Goal: Task Accomplishment & Management: Manage account settings

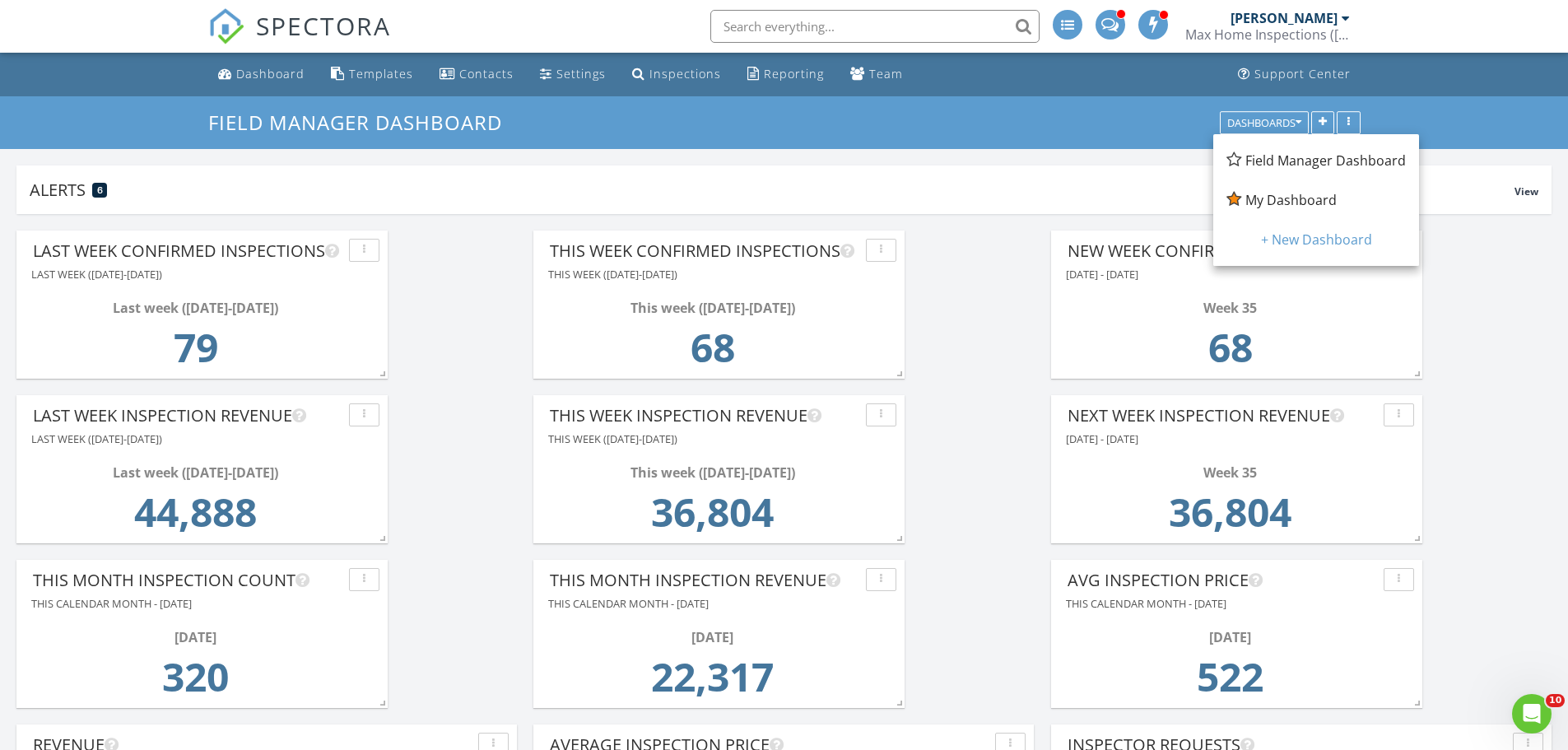
click at [1274, 202] on span "My Dashboard" at bounding box center [1290, 199] width 91 height 18
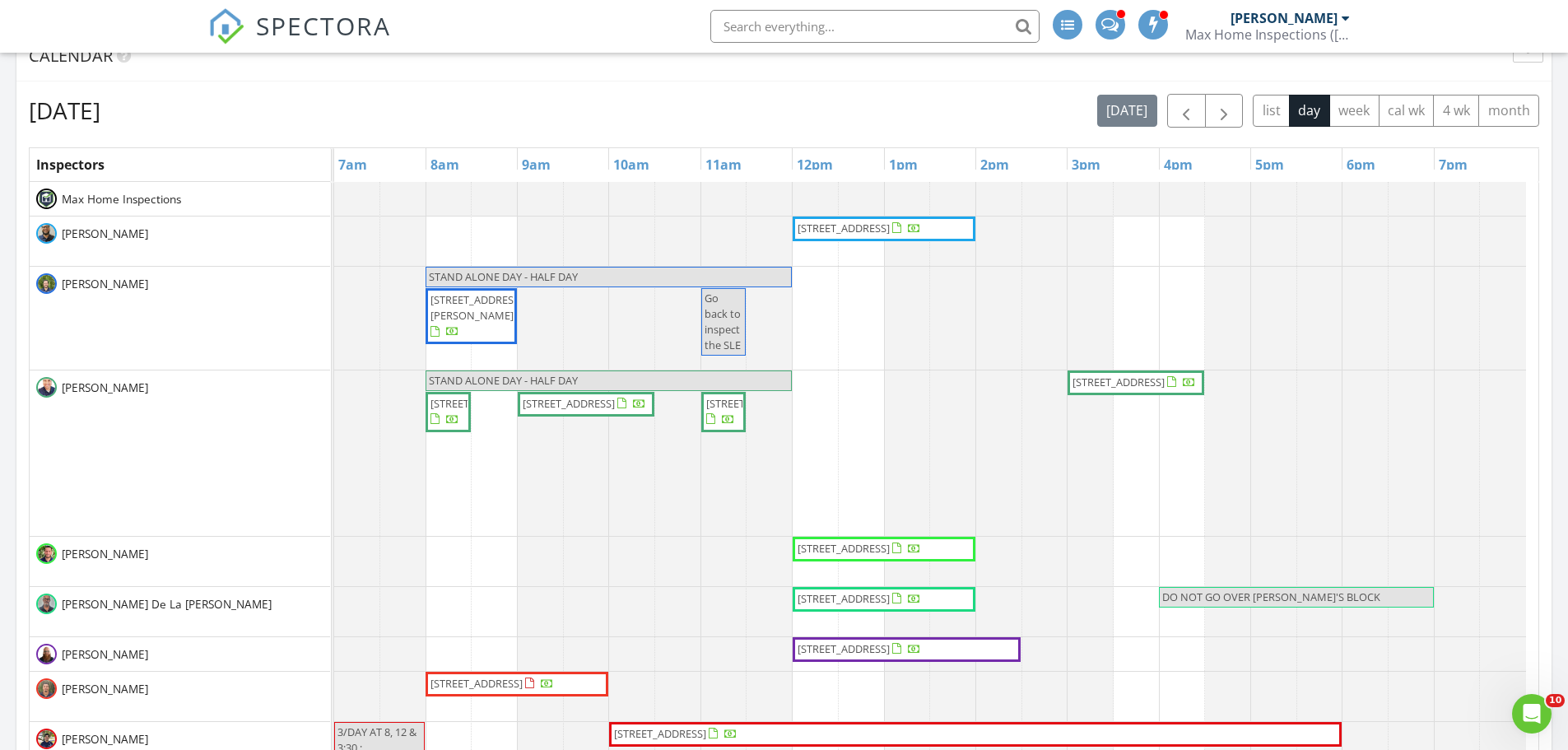
scroll to position [658, 0]
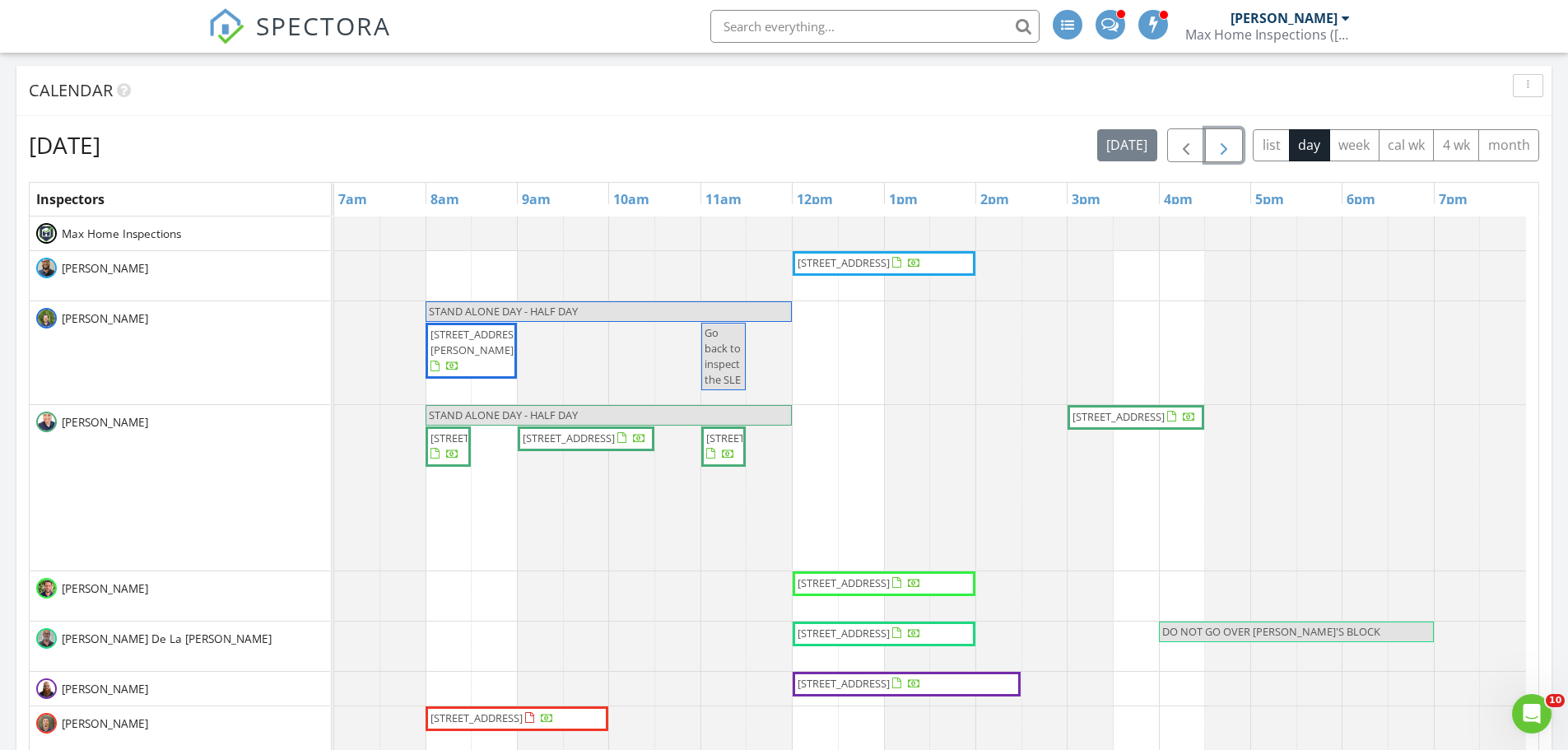
click at [1226, 152] on span "button" at bounding box center [1223, 146] width 20 height 20
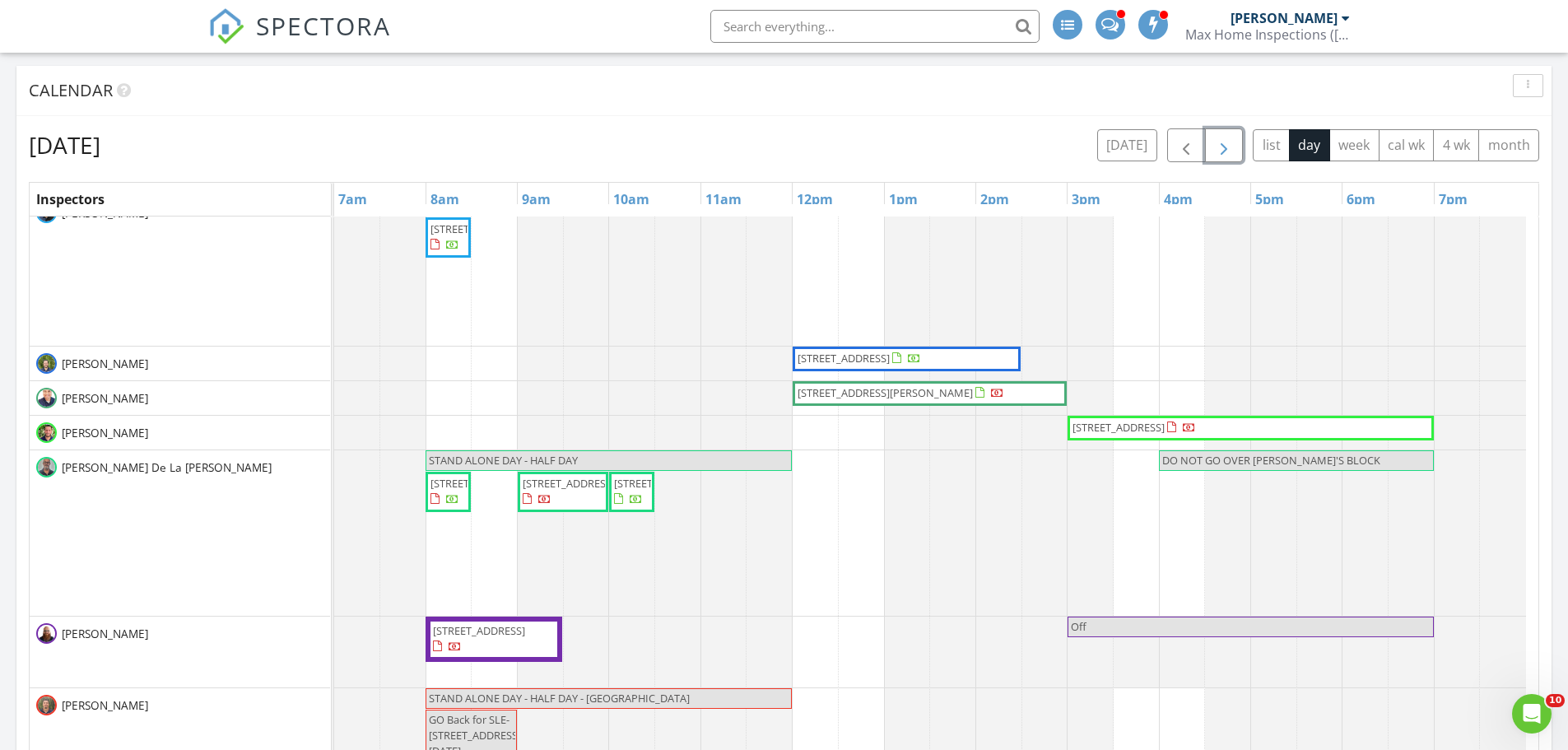
scroll to position [82, 0]
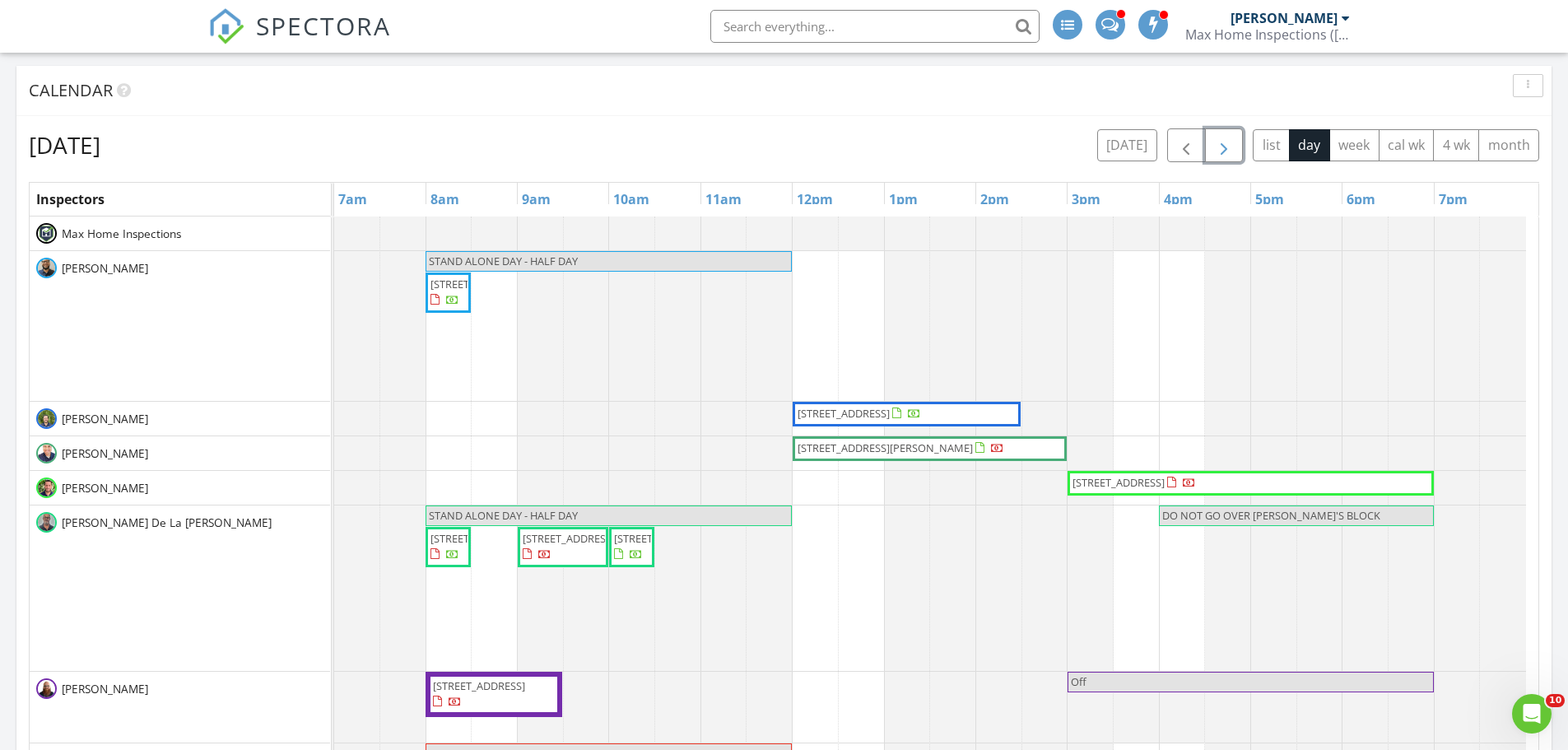
click at [1231, 152] on span "button" at bounding box center [1223, 146] width 20 height 20
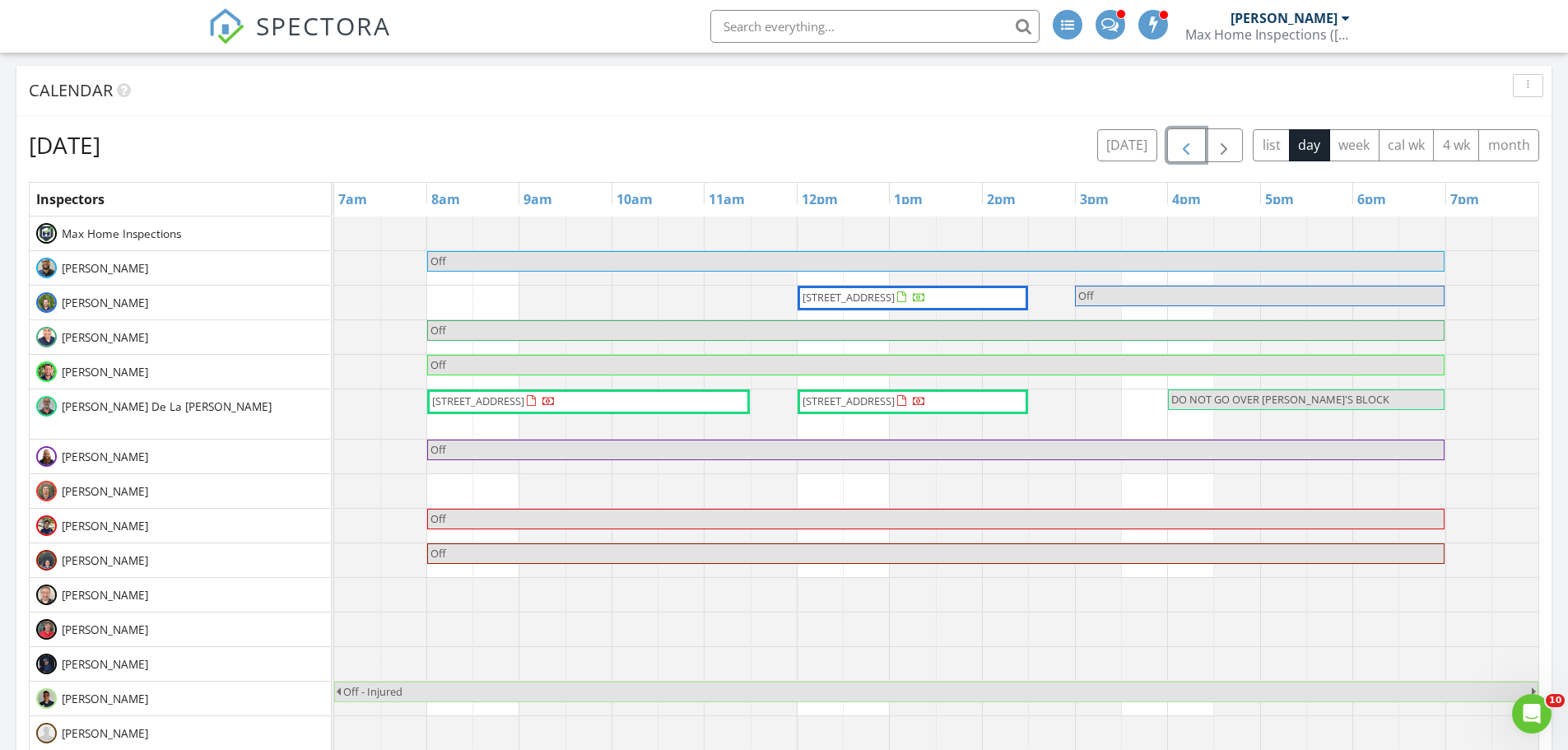
click at [1176, 144] on span "button" at bounding box center [1186, 146] width 20 height 20
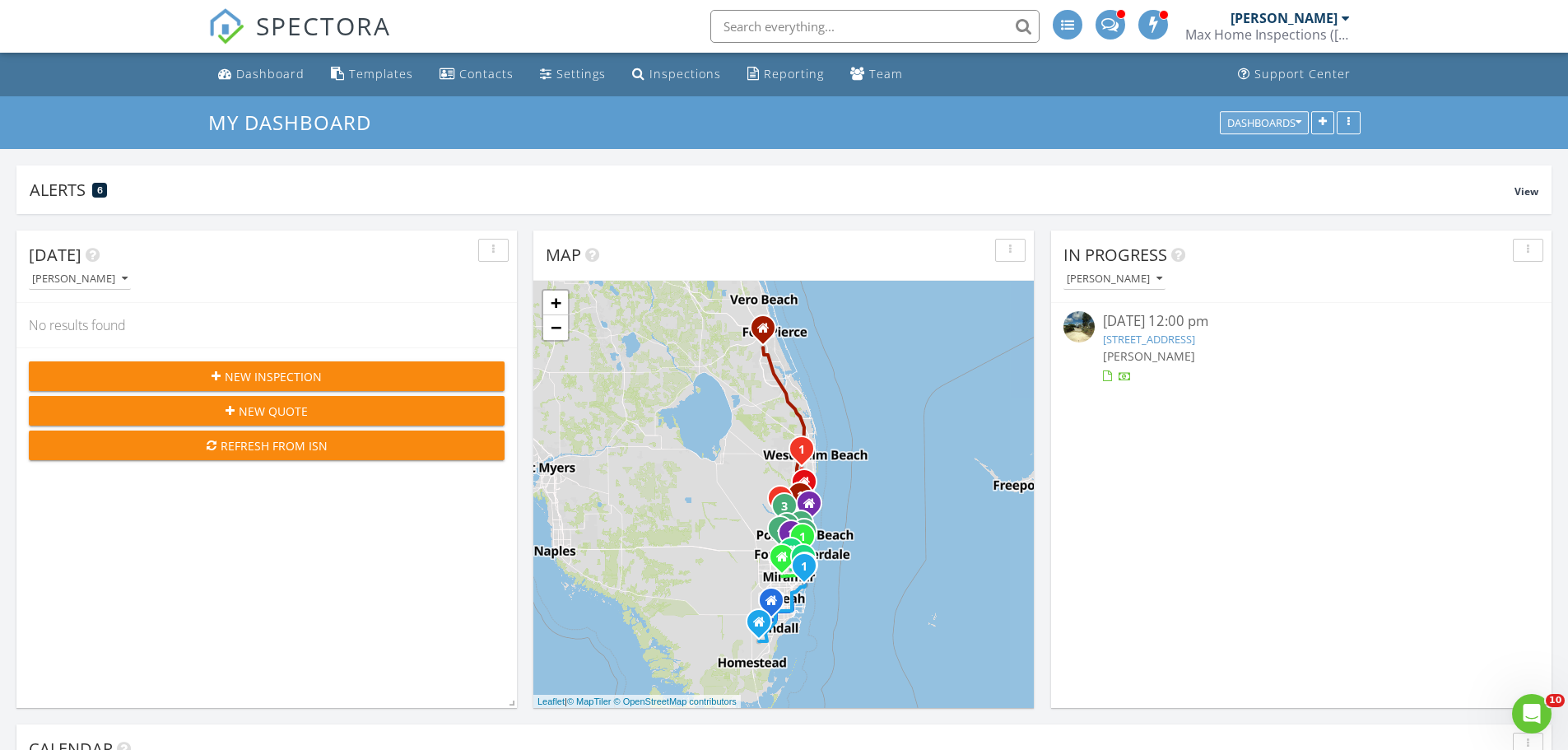
click at [1295, 120] on icon "button" at bounding box center [1298, 123] width 6 height 11
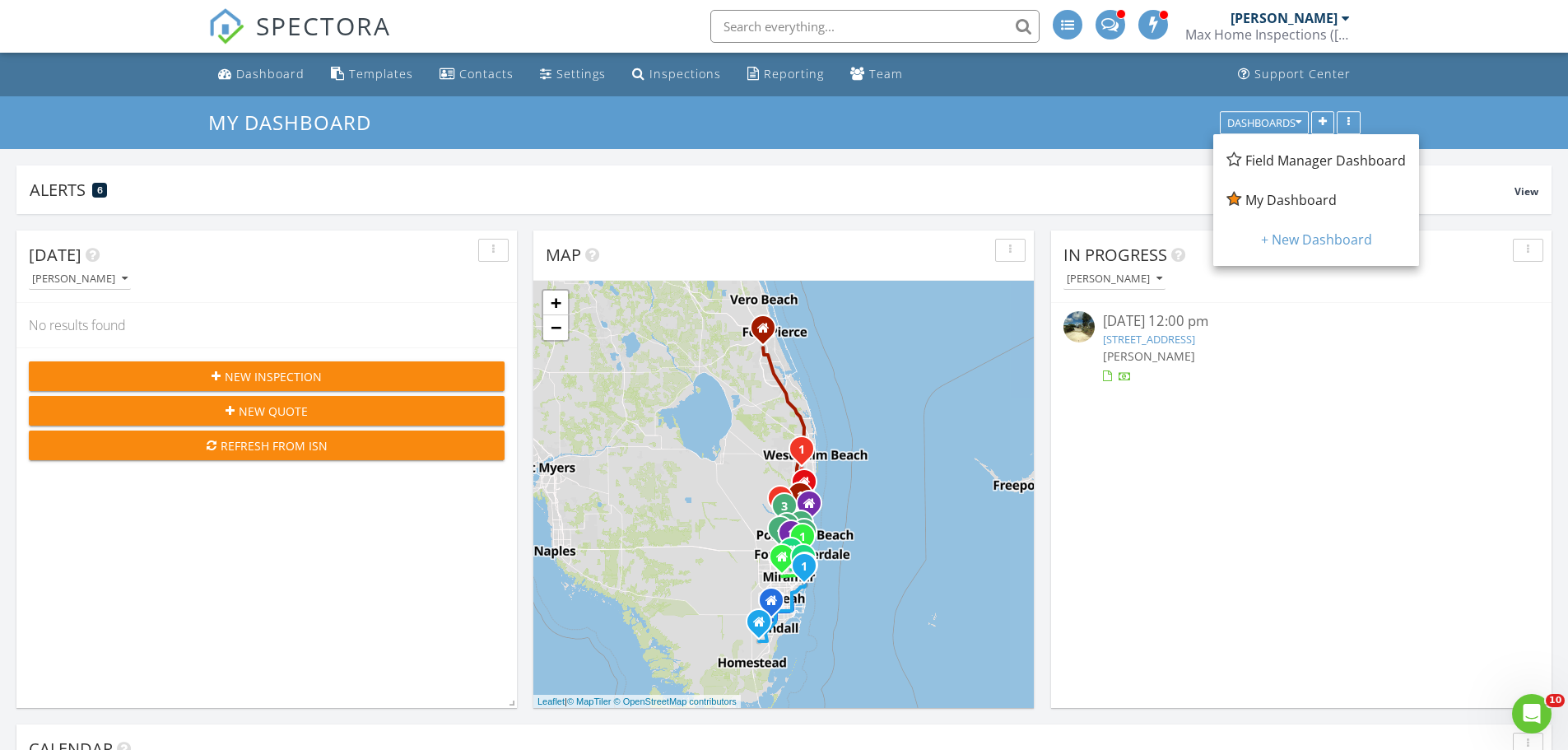
click at [1288, 157] on span "Field Manager Dashboard" at bounding box center [1326, 160] width 161 height 18
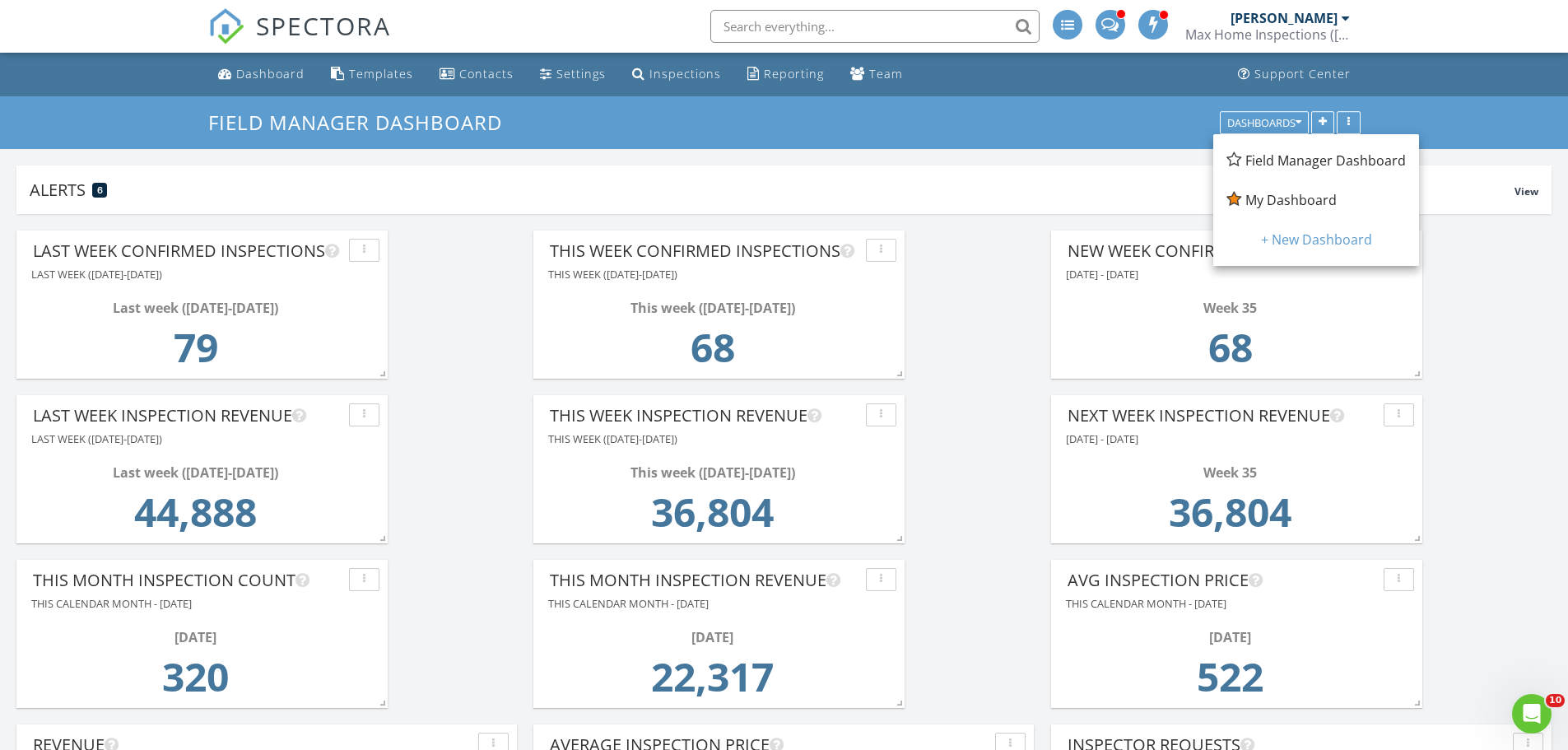
click at [1312, 201] on span "My Dashboard" at bounding box center [1290, 199] width 91 height 18
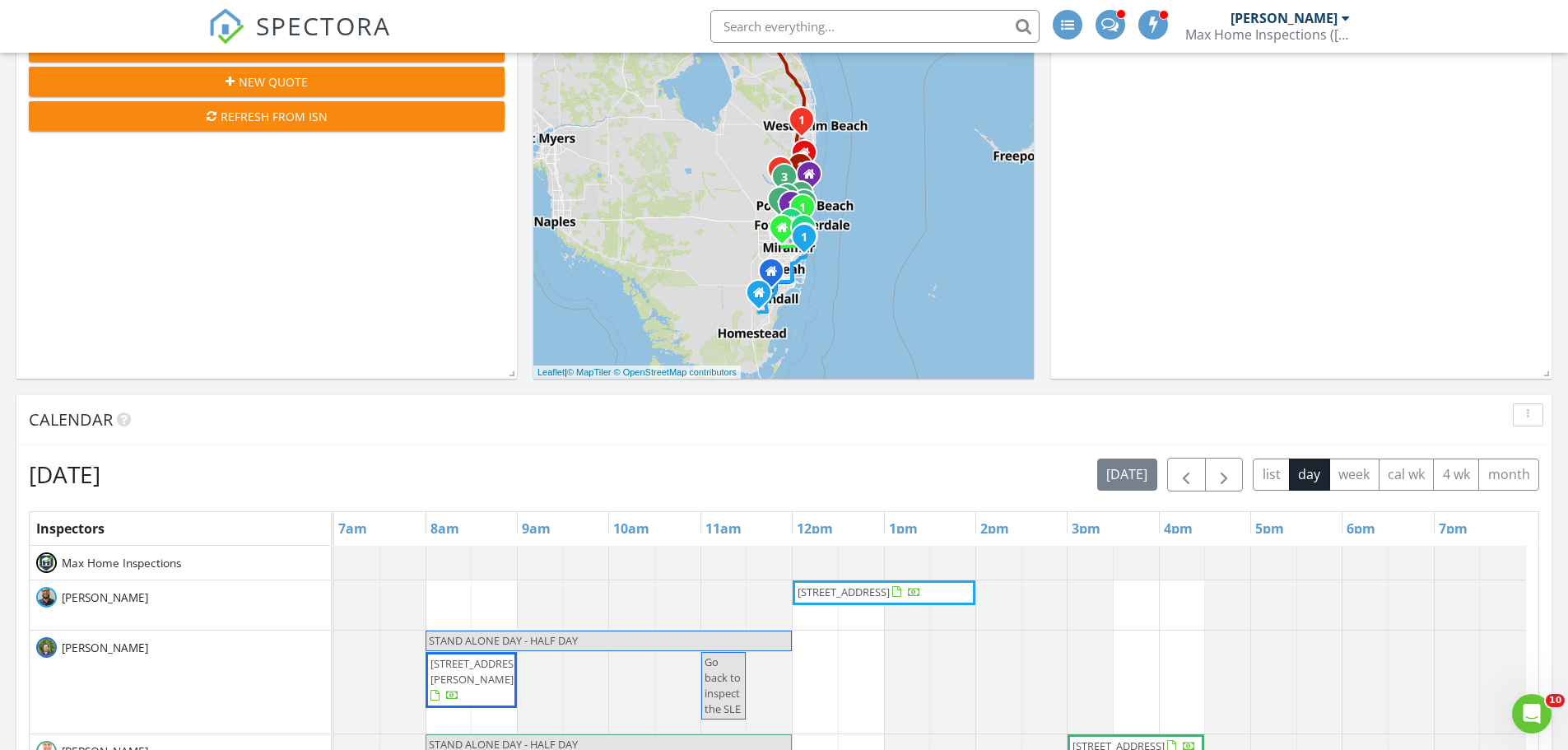
click at [816, 443] on div "Calendar" at bounding box center [784, 420] width 1534 height 50
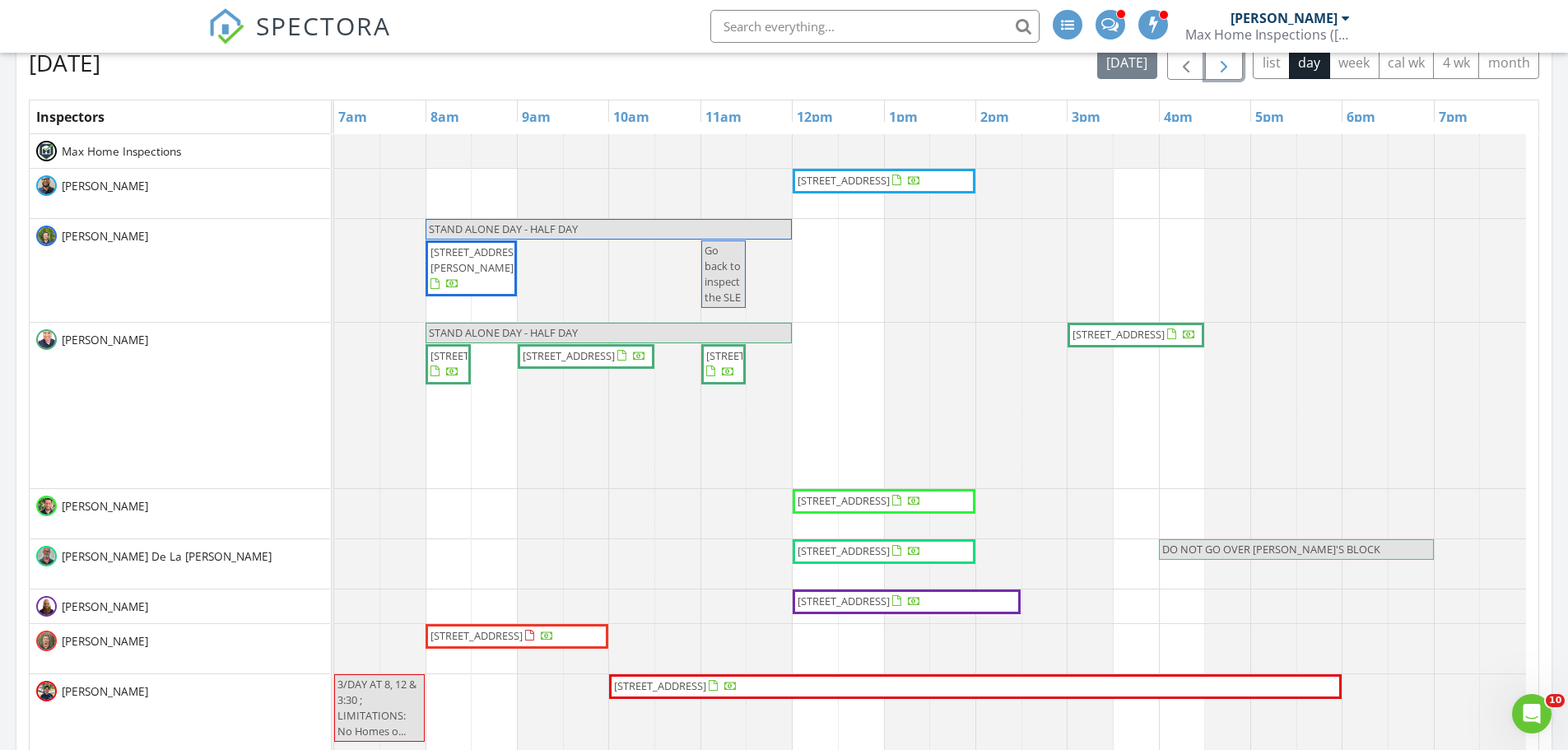
click at [1216, 69] on span "button" at bounding box center [1223, 63] width 20 height 20
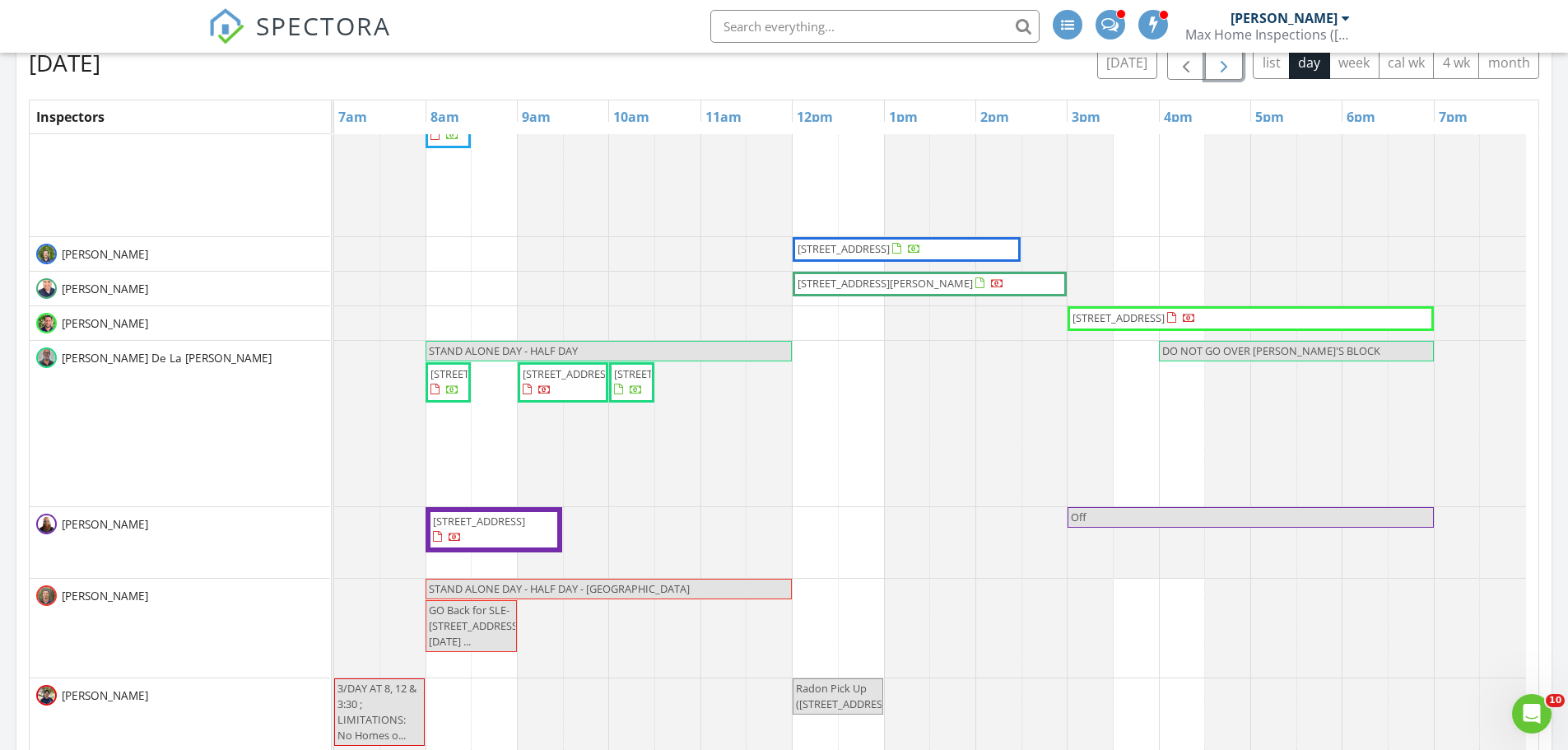
click at [1218, 70] on span "button" at bounding box center [1223, 63] width 20 height 20
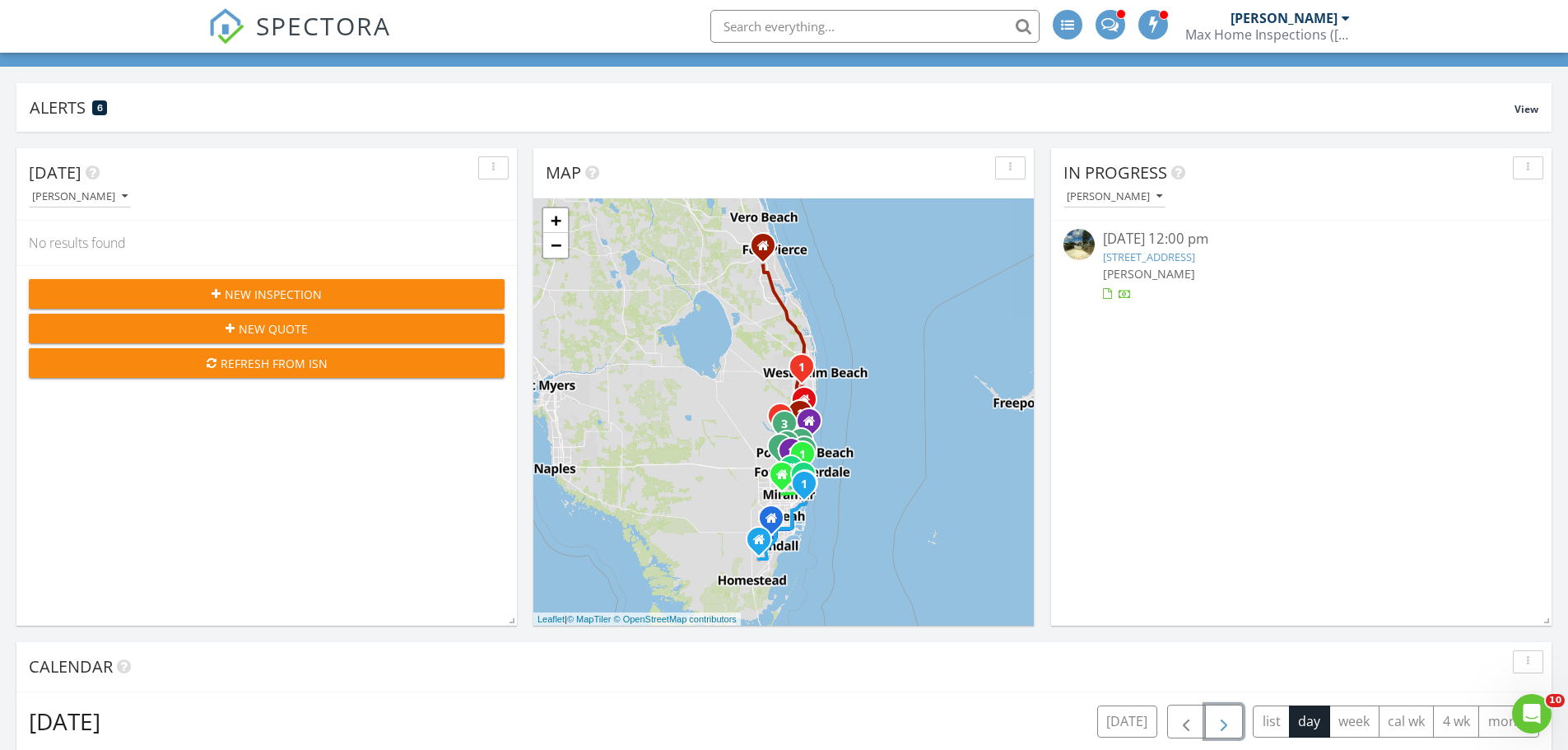
scroll to position [0, 0]
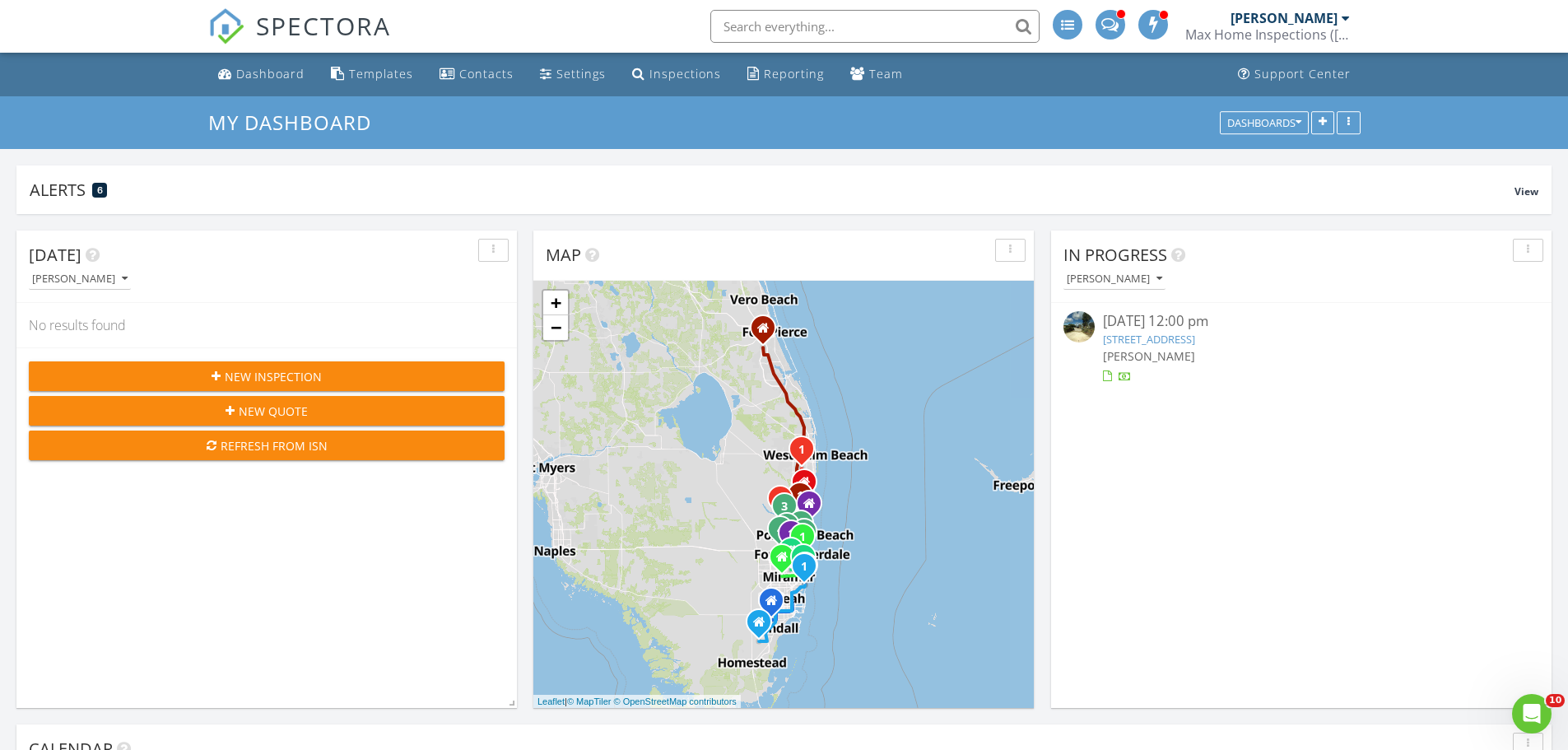
click at [1342, 15] on div at bounding box center [1346, 18] width 9 height 13
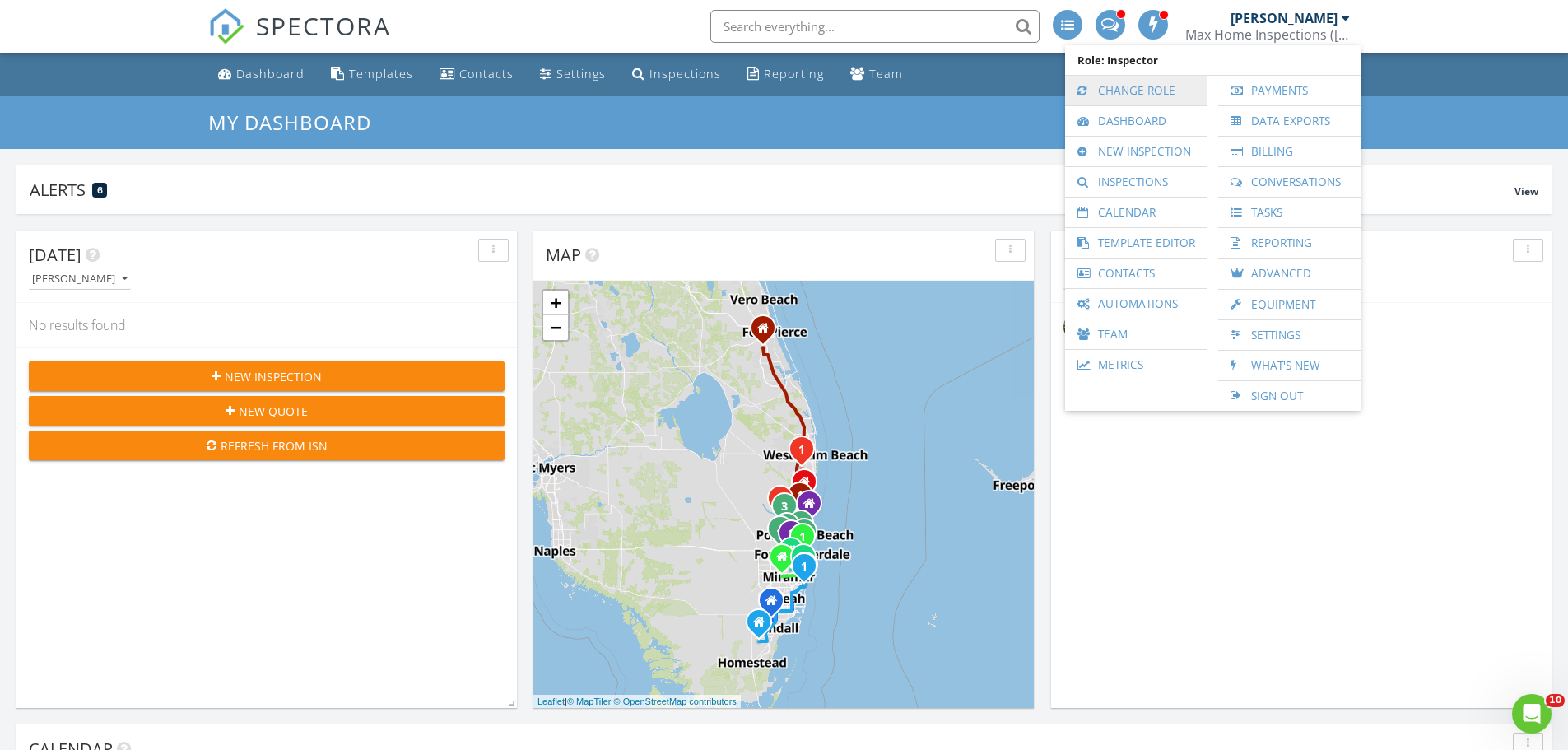
click at [1147, 96] on link "Change Role" at bounding box center [1135, 90] width 125 height 30
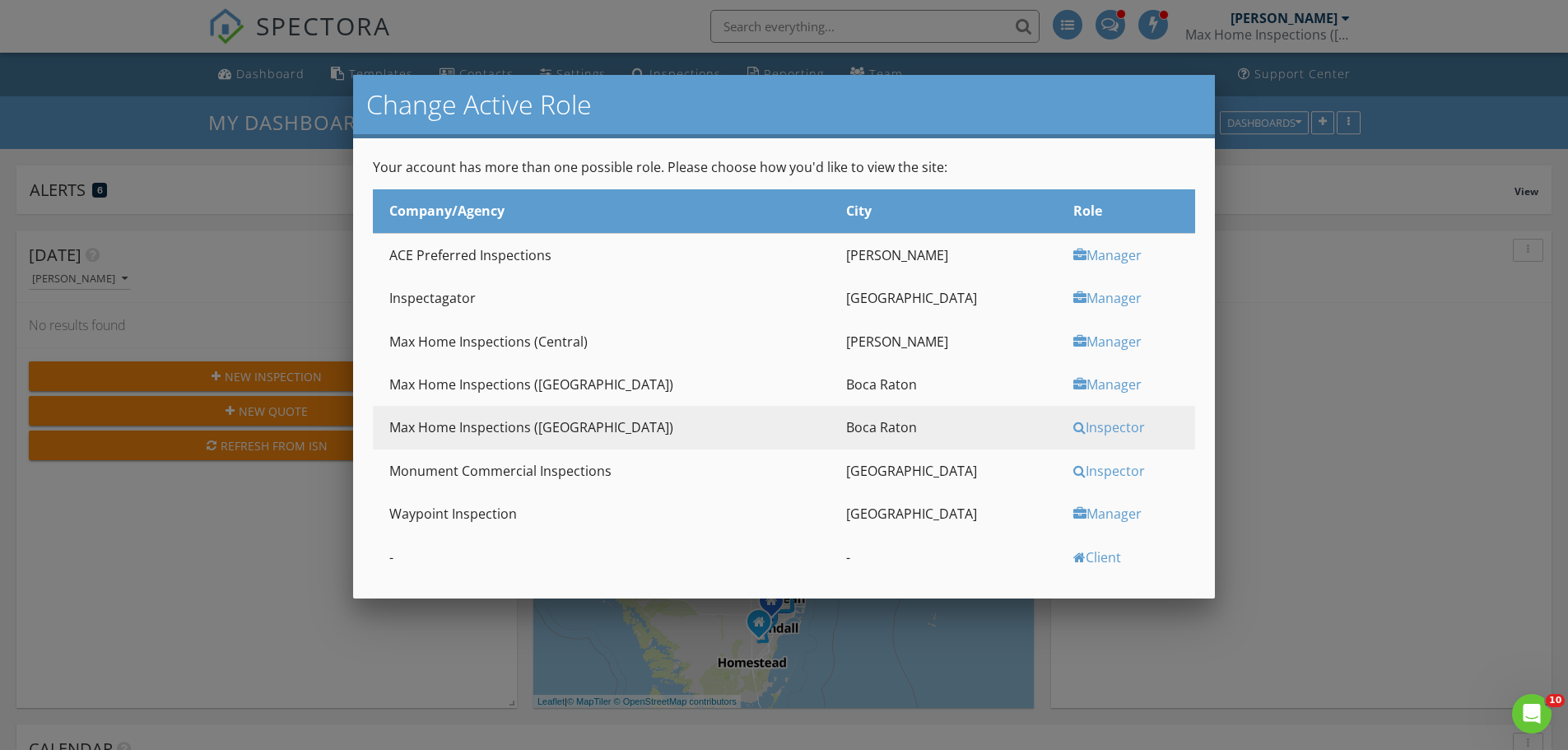
click at [1073, 341] on div "Manager" at bounding box center [1131, 341] width 118 height 18
